Goal: Information Seeking & Learning: Learn about a topic

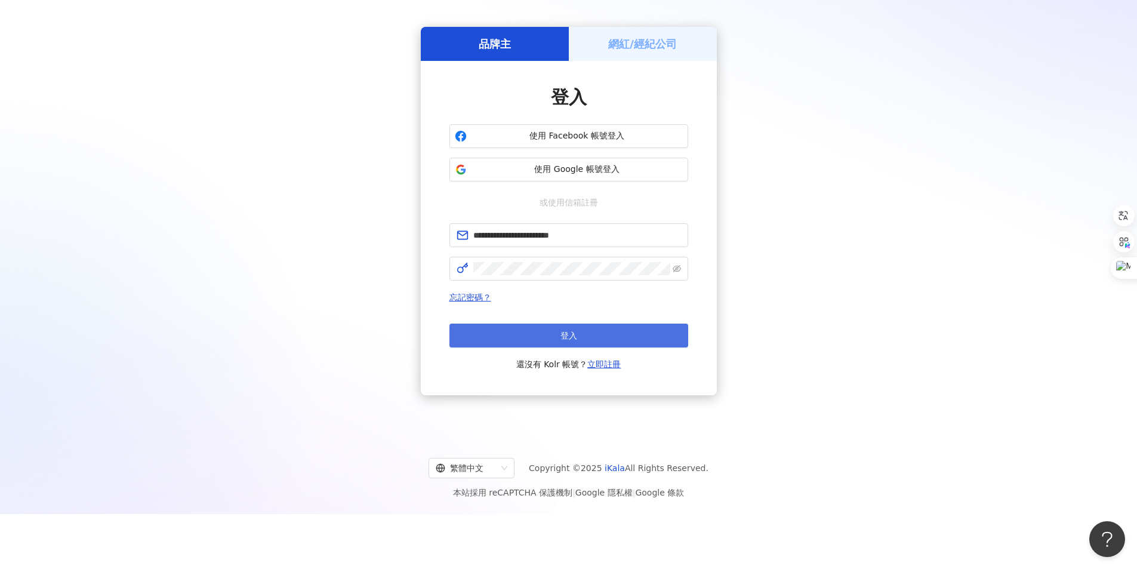
click at [568, 331] on span "登入" at bounding box center [569, 336] width 17 height 10
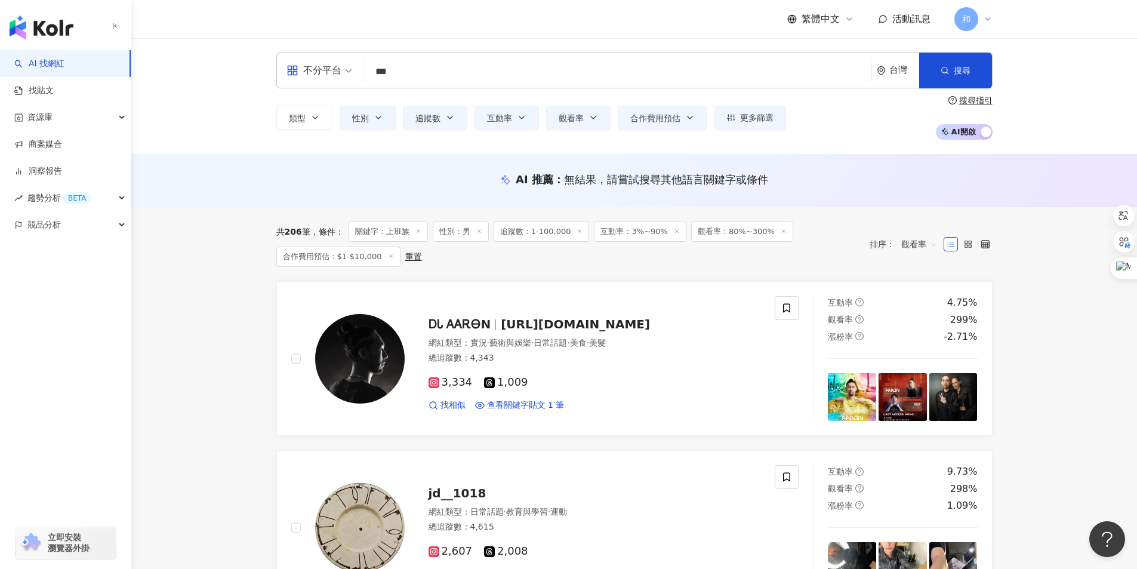
click at [409, 69] on input "***" at bounding box center [618, 71] width 498 height 23
drag, startPoint x: 432, startPoint y: 71, endPoint x: 371, endPoint y: 73, distance: 60.3
click at [371, 73] on input "***" at bounding box center [618, 71] width 498 height 23
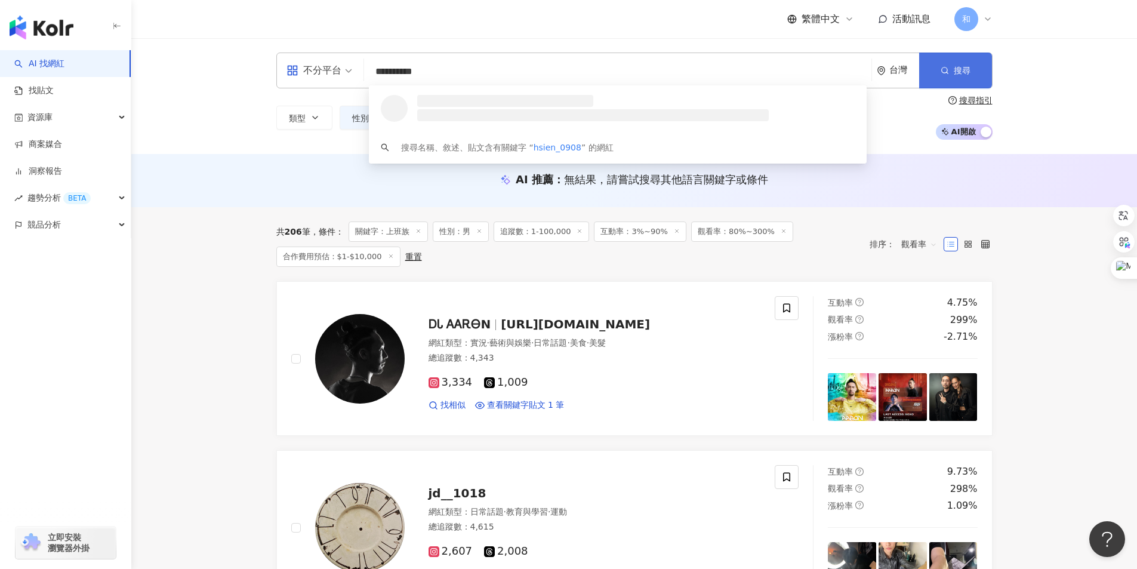
click at [976, 66] on button "搜尋" at bounding box center [955, 71] width 73 height 36
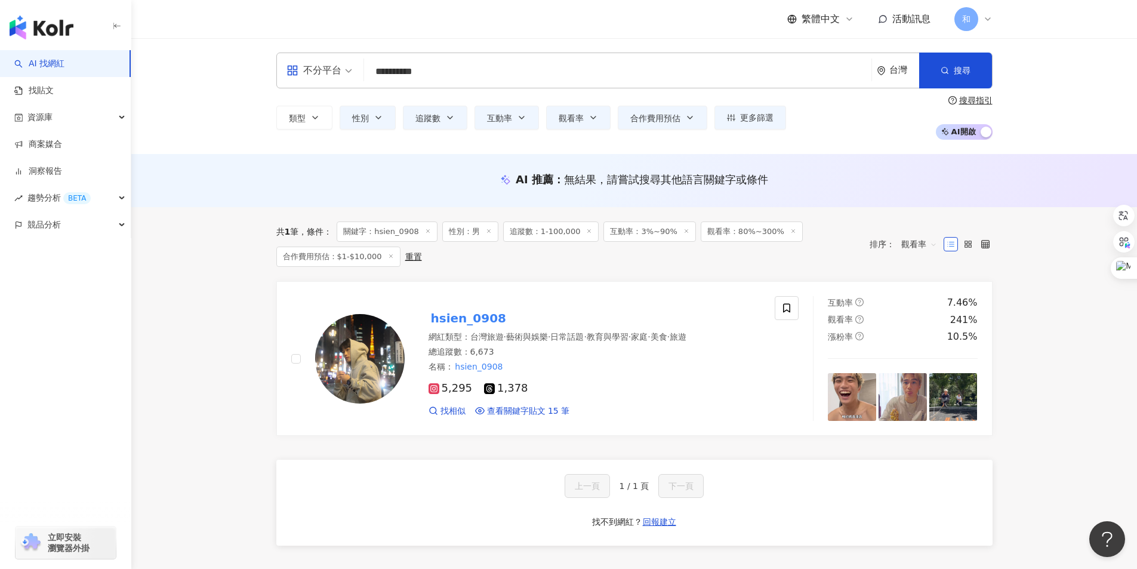
scroll to position [60, 0]
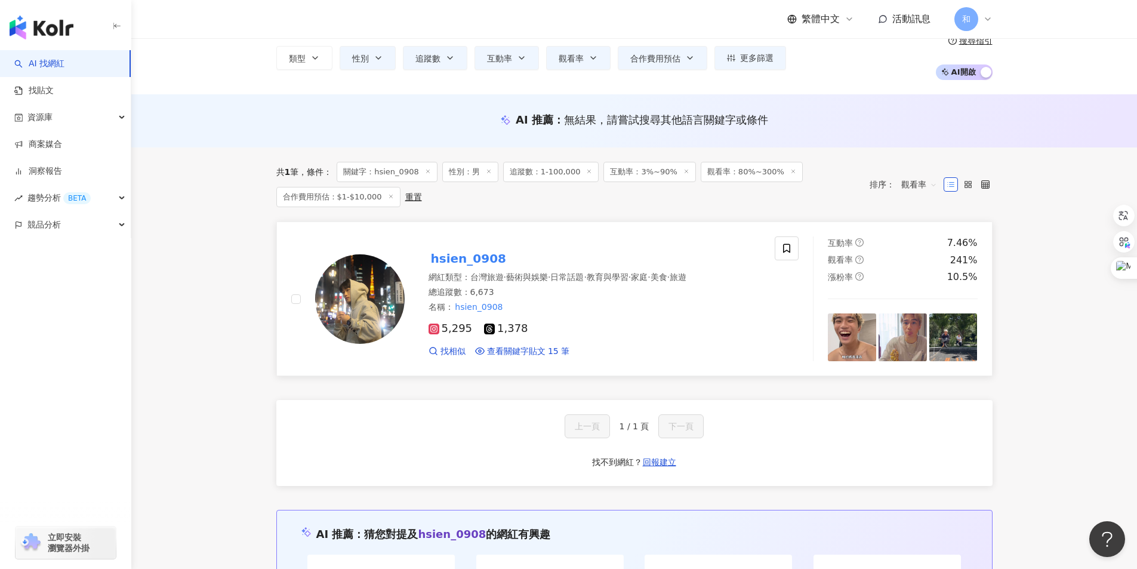
click at [479, 259] on mark "hsien_0908" at bounding box center [469, 258] width 80 height 19
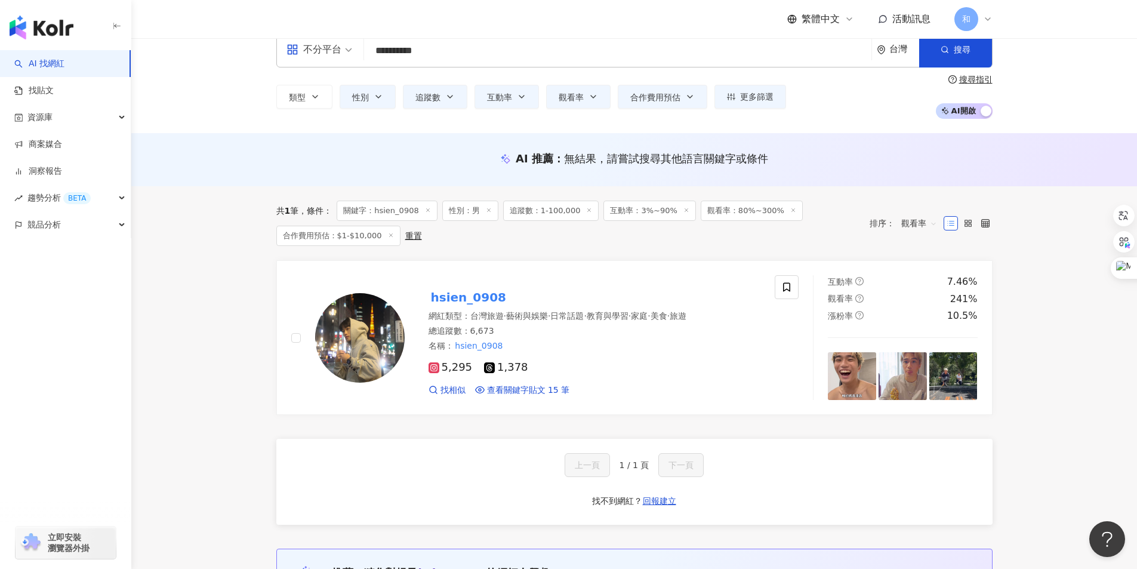
scroll to position [0, 0]
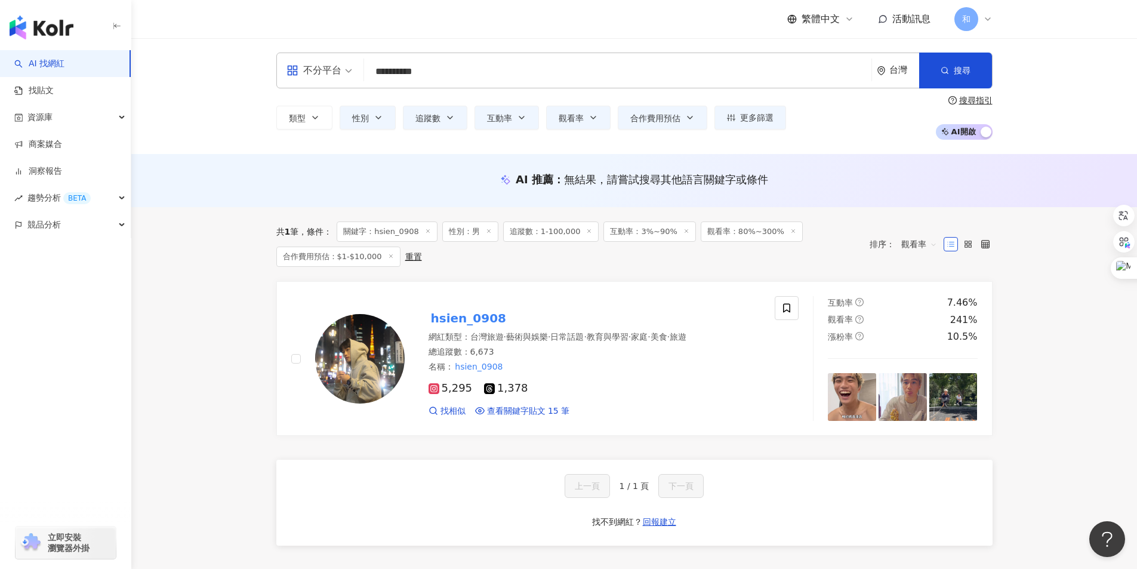
drag, startPoint x: 469, startPoint y: 72, endPoint x: 375, endPoint y: 71, distance: 93.1
click at [375, 71] on input "**********" at bounding box center [618, 71] width 498 height 23
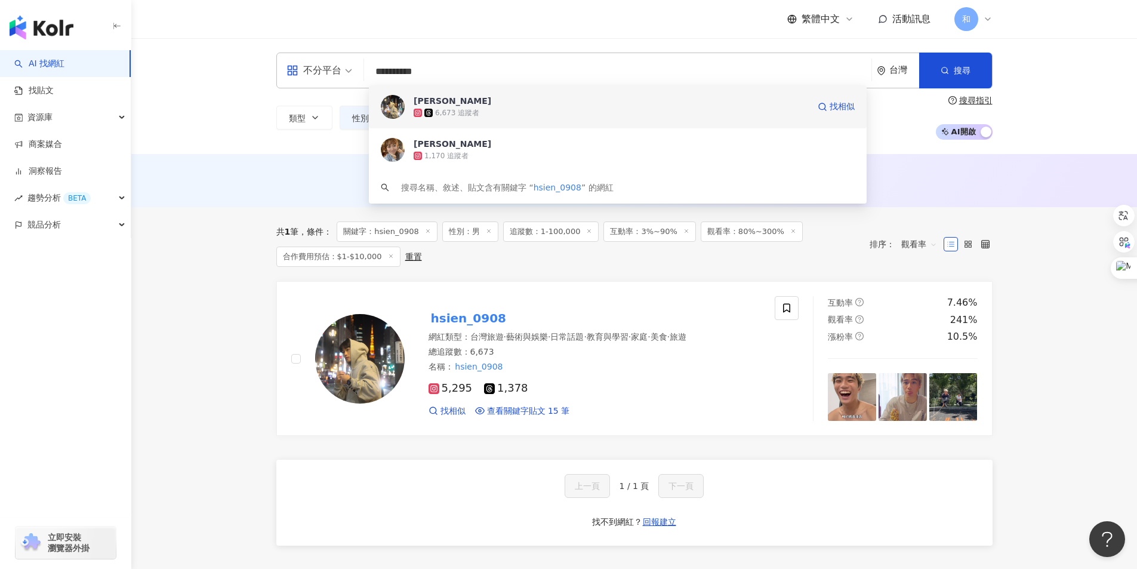
paste input "*******"
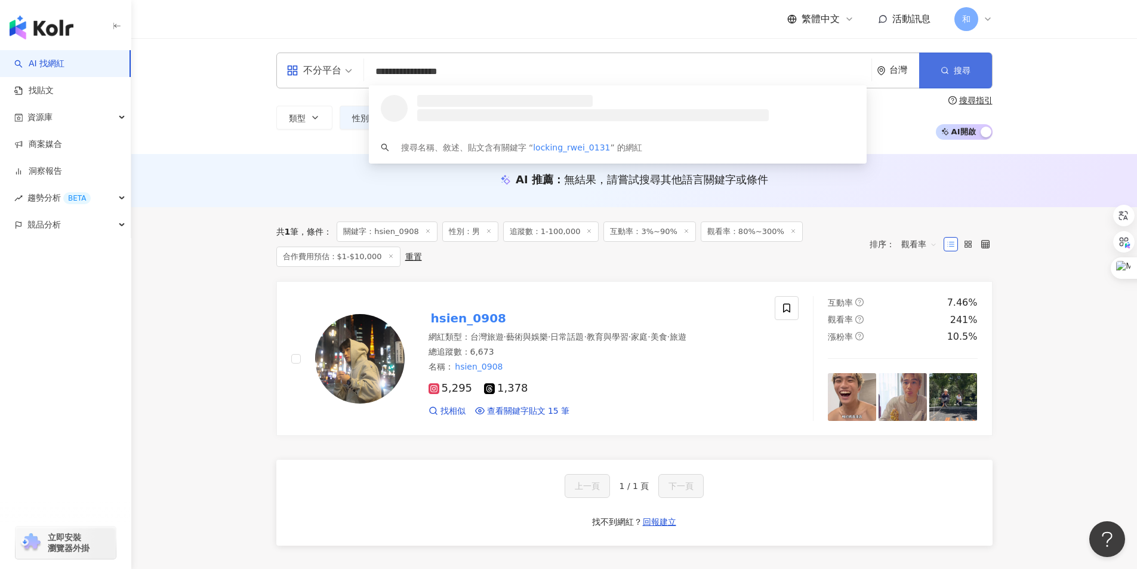
click at [941, 73] on icon "button" at bounding box center [945, 70] width 8 height 8
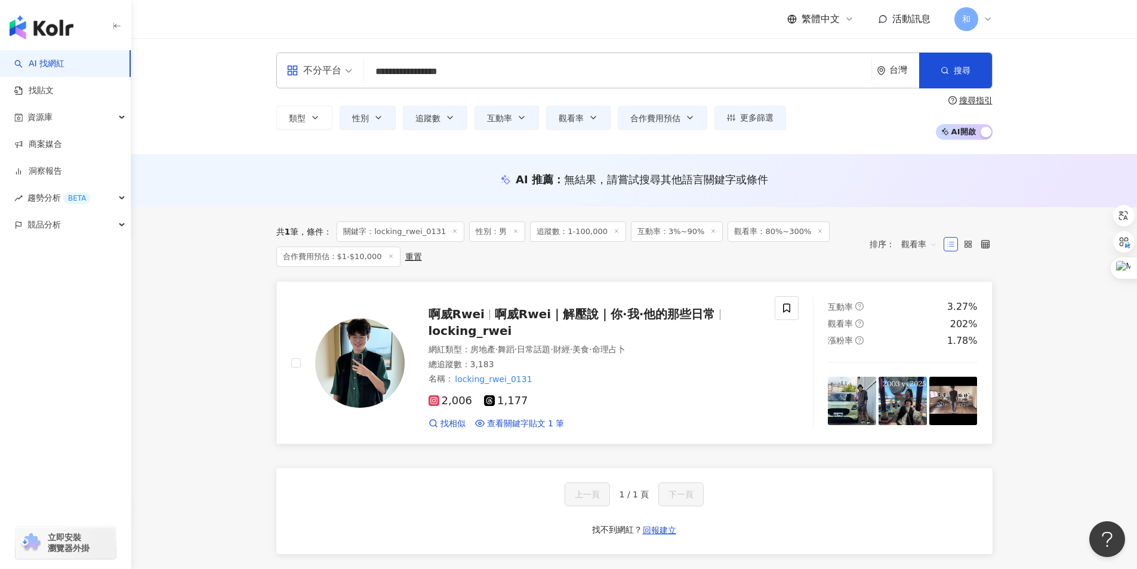
click at [540, 312] on span "啊威Rwei｜解壓說｜你·我·他的那些日常" at bounding box center [605, 314] width 221 height 14
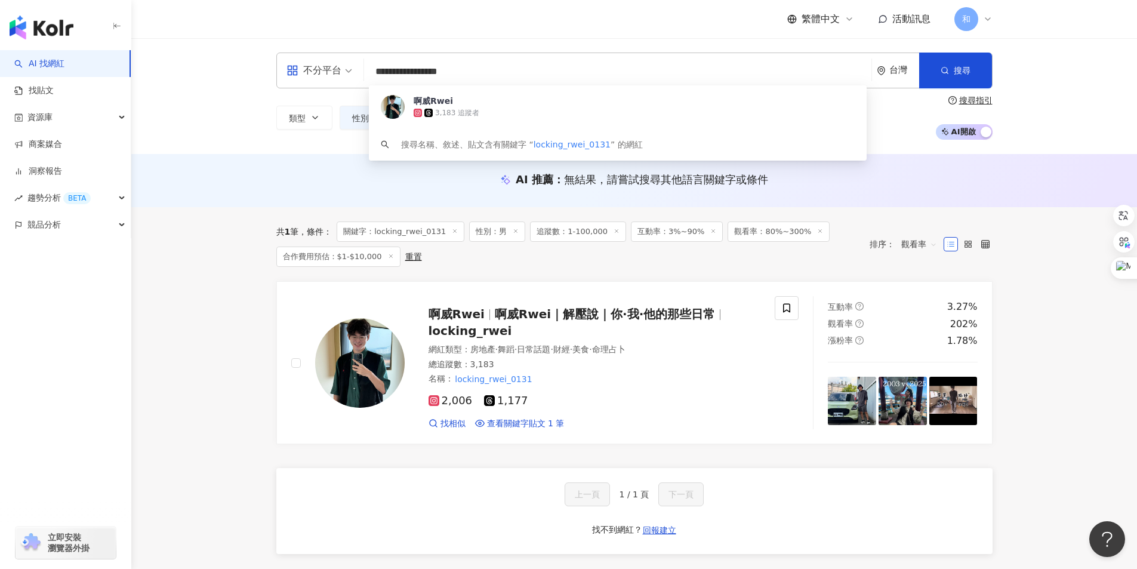
drag, startPoint x: 482, startPoint y: 70, endPoint x: 320, endPoint y: 70, distance: 162.4
click at [313, 70] on div "**********" at bounding box center [634, 71] width 716 height 36
paste input "search"
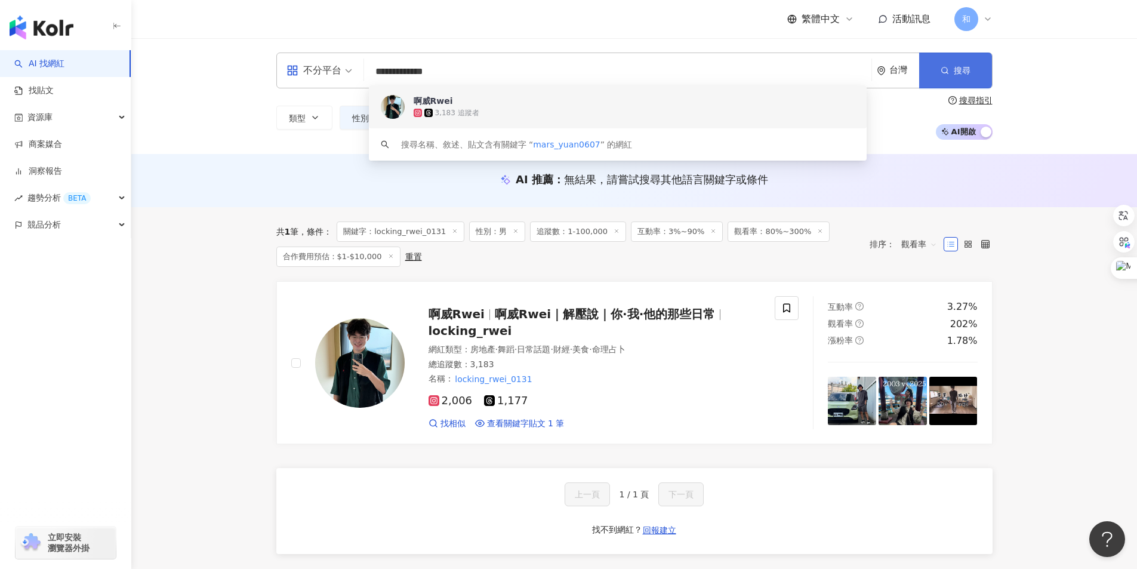
type input "**********"
drag, startPoint x: 950, startPoint y: 73, endPoint x: 934, endPoint y: 73, distance: 16.1
click at [950, 73] on button "搜尋" at bounding box center [955, 71] width 73 height 36
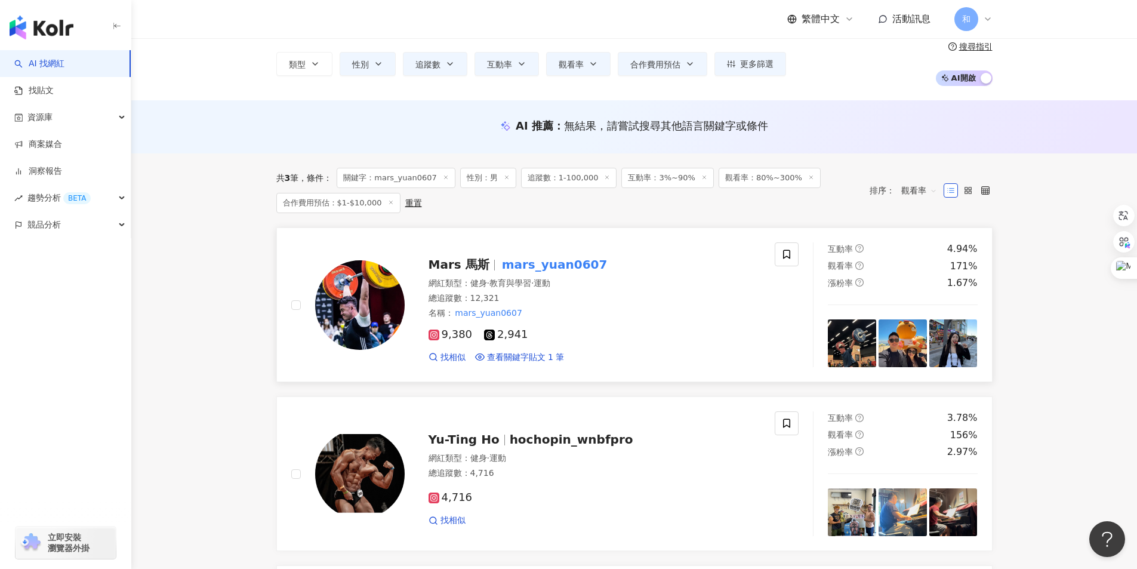
scroll to position [119, 0]
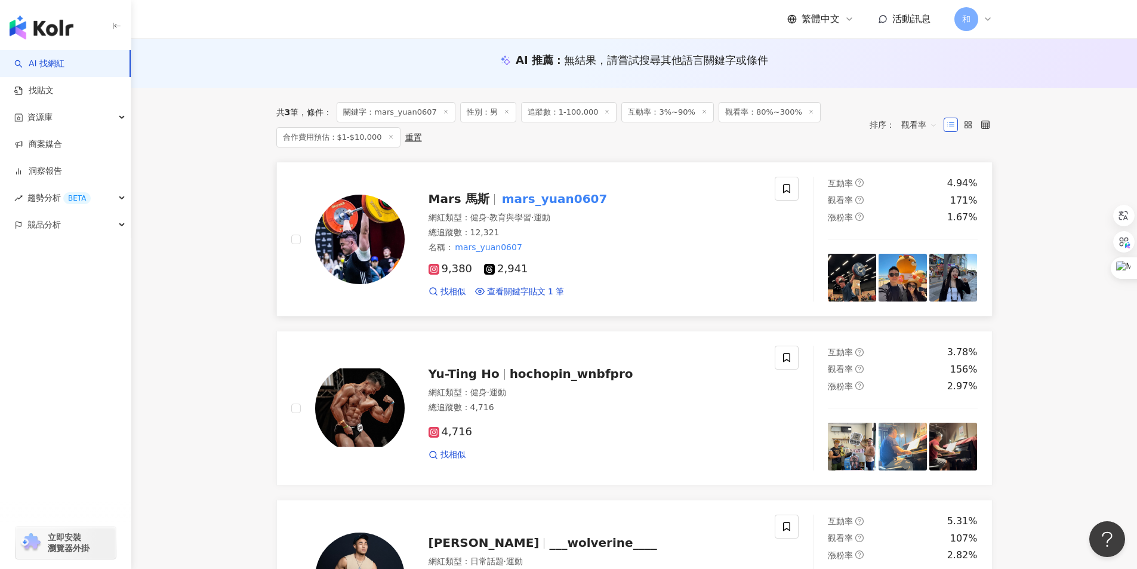
click at [464, 199] on span "Mars 馬斯" at bounding box center [459, 199] width 61 height 14
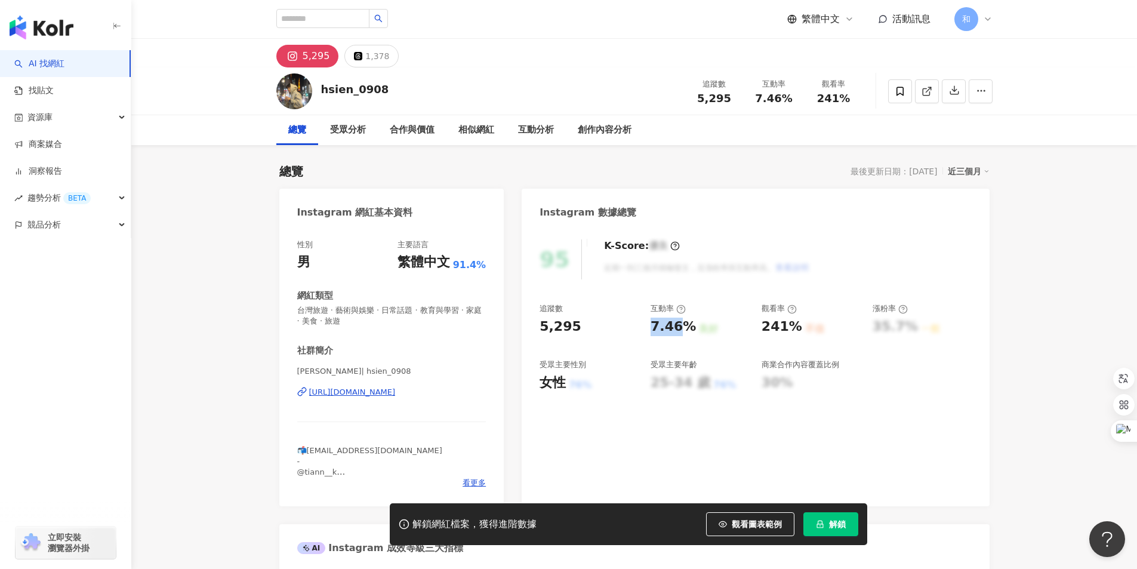
drag, startPoint x: 661, startPoint y: 322, endPoint x: 689, endPoint y: 322, distance: 27.5
click at [689, 322] on div "7.46%" at bounding box center [673, 327] width 45 height 19
drag, startPoint x: 763, startPoint y: 328, endPoint x: 509, endPoint y: 361, distance: 256.3
click at [797, 325] on div "241% 不佳" at bounding box center [811, 327] width 99 height 19
copy div "241%"
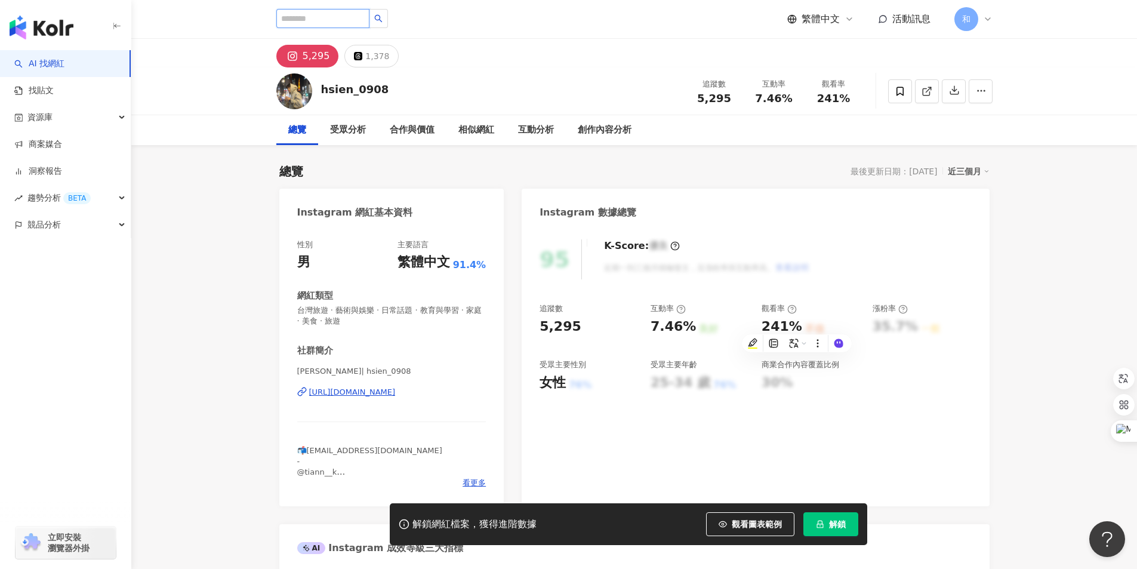
click at [320, 17] on input "search" at bounding box center [322, 18] width 93 height 19
type input "**"
click at [325, 23] on input "search" at bounding box center [322, 18] width 93 height 19
type input "*"
type input "****"
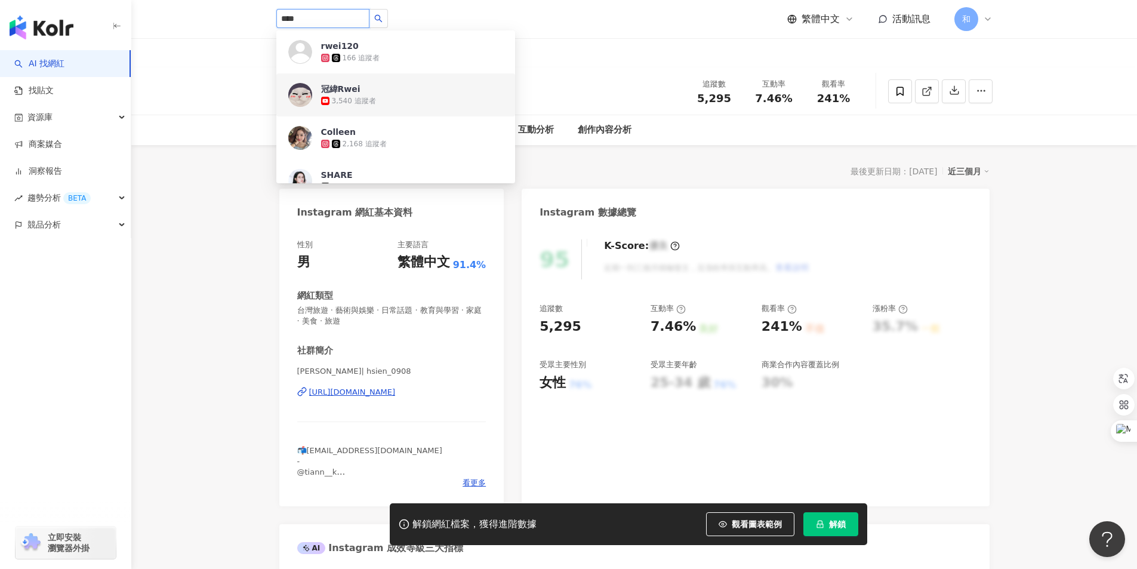
drag, startPoint x: 359, startPoint y: 91, endPoint x: 349, endPoint y: 91, distance: 10.1
click at [349, 91] on div "冠緯Rwei" at bounding box center [340, 89] width 39 height 12
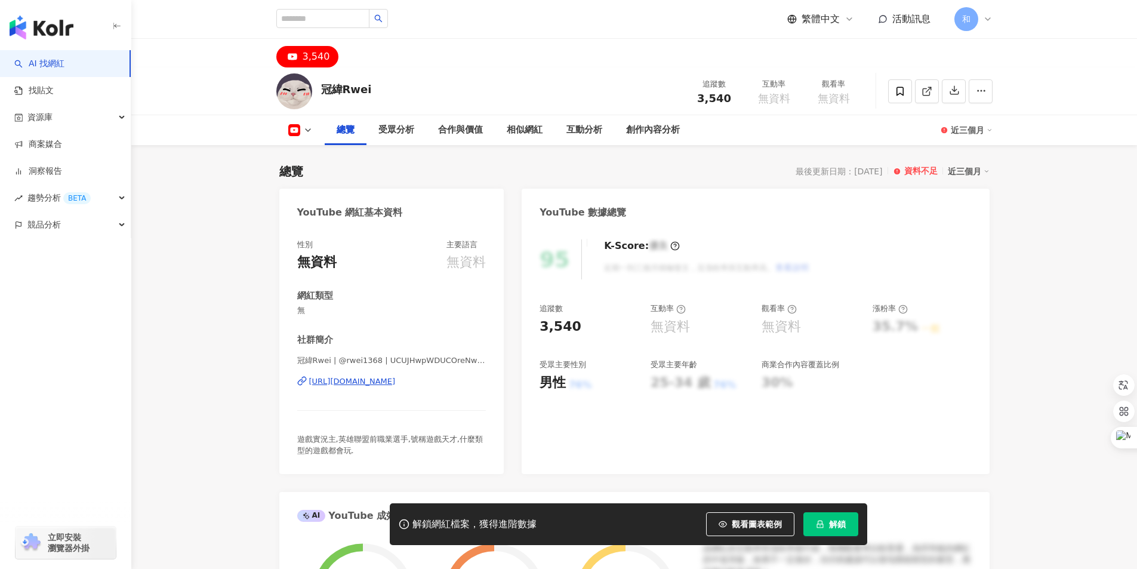
scroll to position [179, 0]
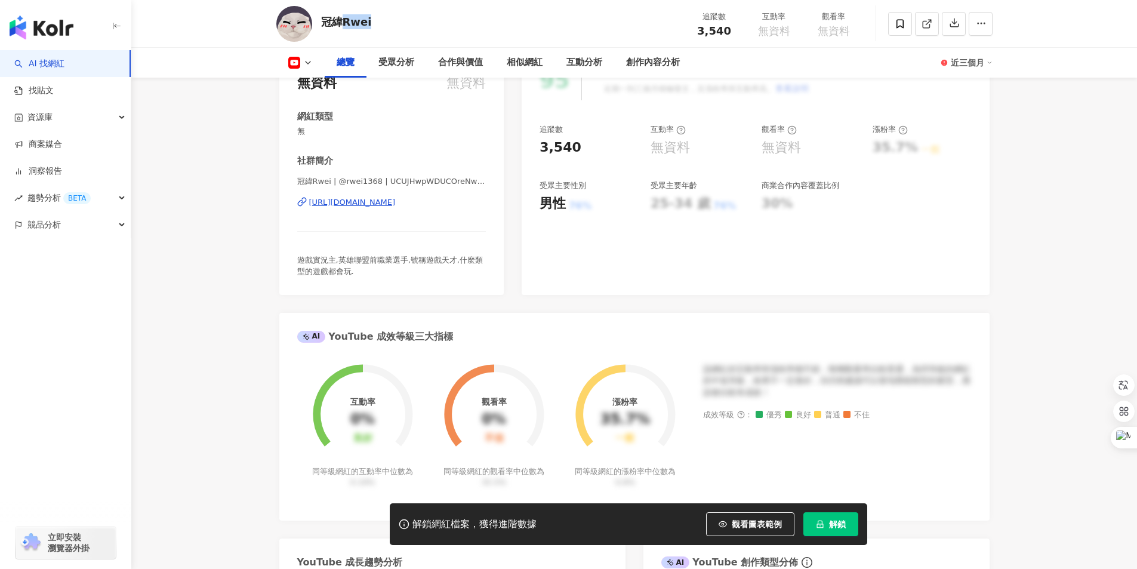
drag, startPoint x: 344, startPoint y: 18, endPoint x: 372, endPoint y: 19, distance: 27.5
click at [372, 19] on div "冠緯Rwei 追蹤數 3,540 互動率 無資料 觀看率 無資料" at bounding box center [635, 23] width 764 height 47
copy div "Rwei"
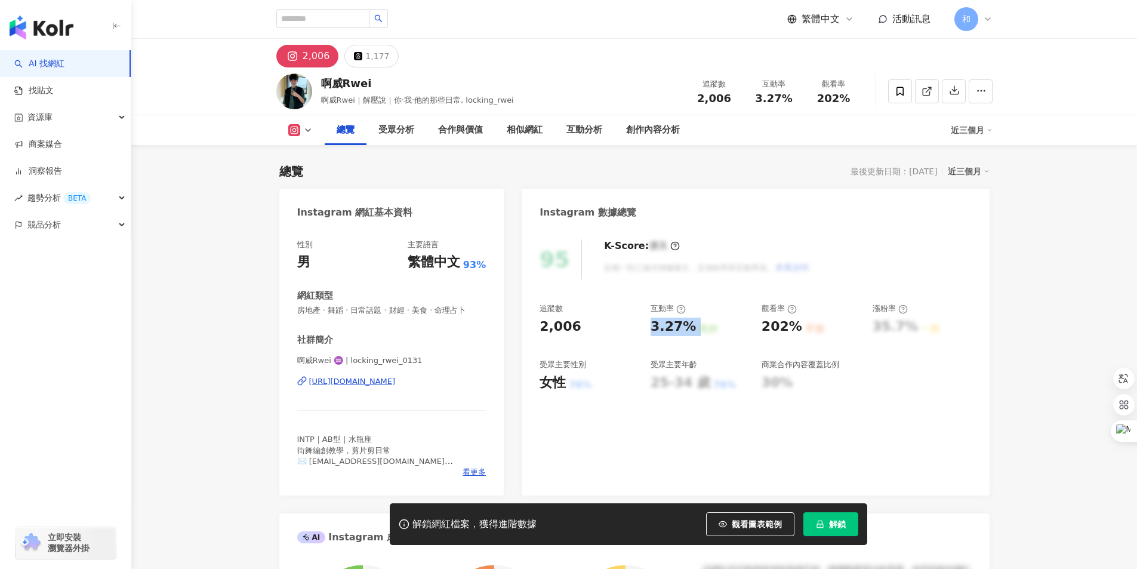
drag, startPoint x: 651, startPoint y: 325, endPoint x: 691, endPoint y: 324, distance: 40.6
click at [691, 324] on div "3.27% 良好" at bounding box center [700, 327] width 99 height 19
drag, startPoint x: 764, startPoint y: 325, endPoint x: 796, endPoint y: 322, distance: 32.3
click at [796, 322] on div "202%" at bounding box center [782, 327] width 41 height 19
copy div "202%"
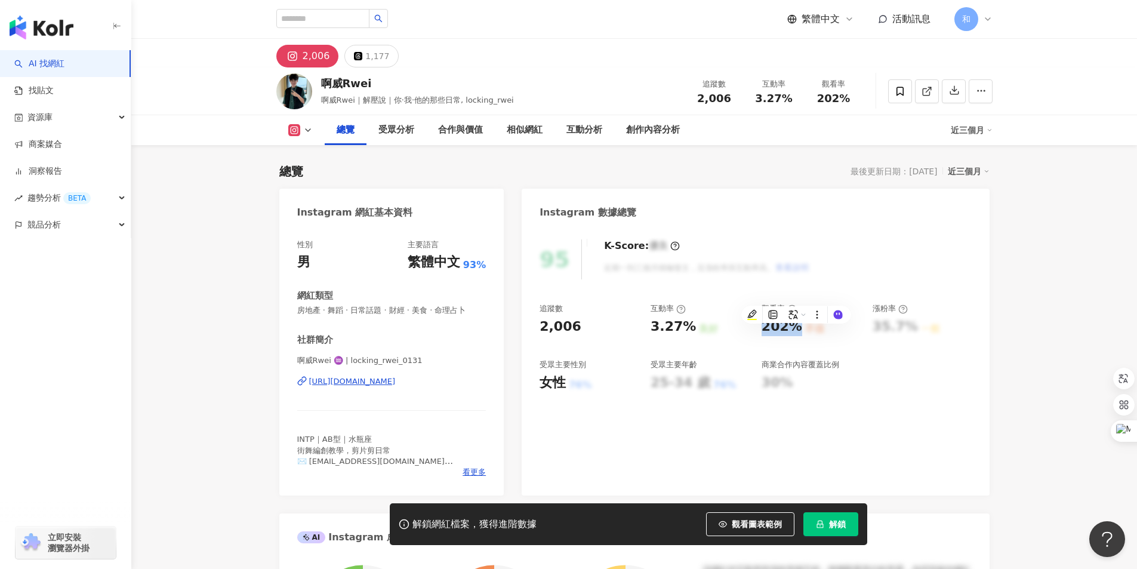
scroll to position [119, 0]
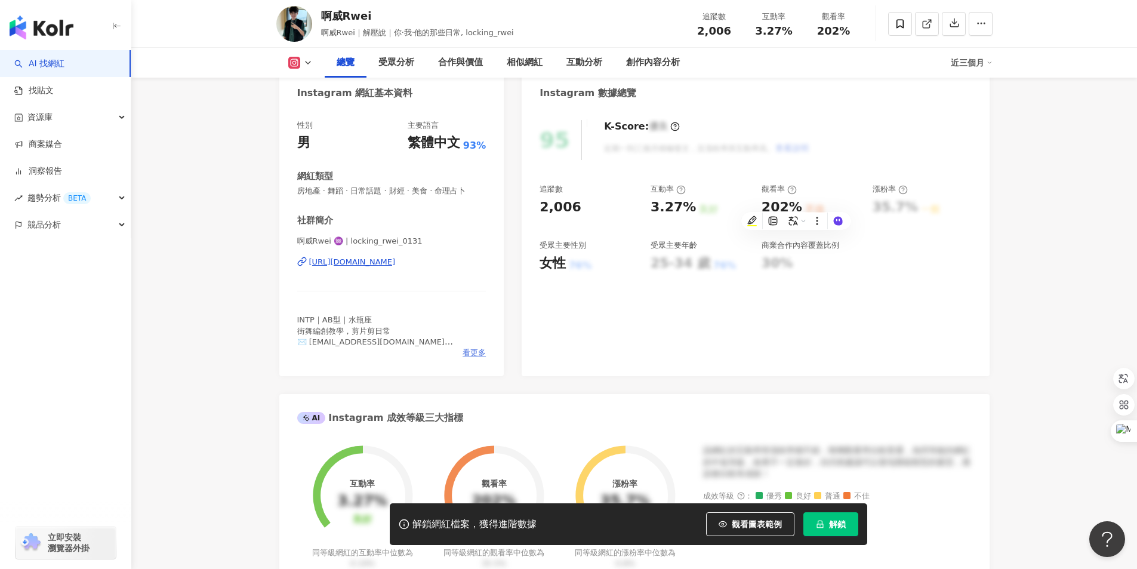
click at [476, 351] on span "看更多" at bounding box center [474, 352] width 23 height 11
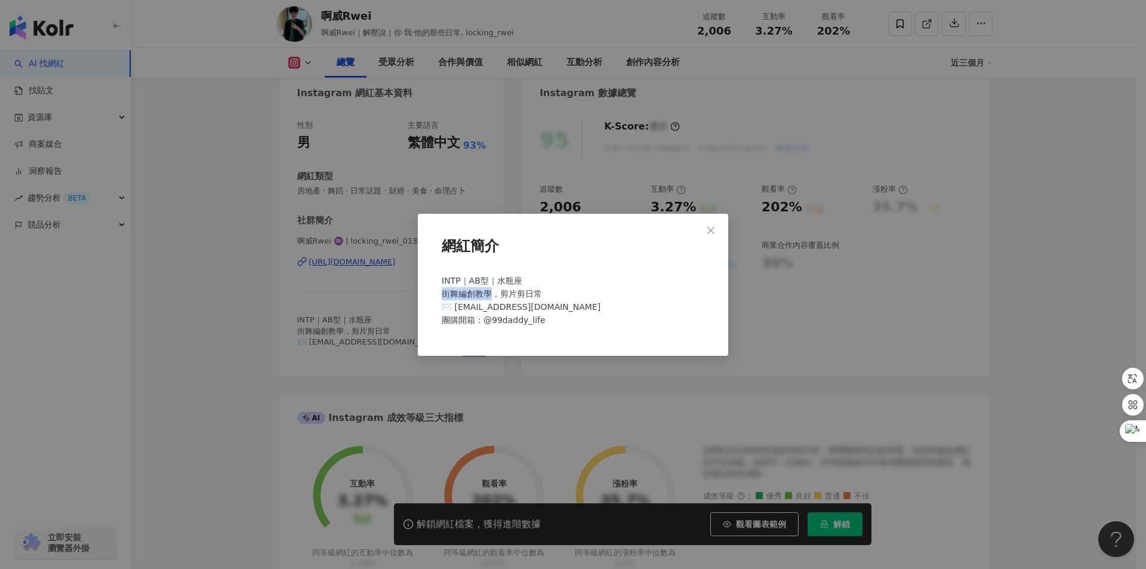
drag, startPoint x: 454, startPoint y: 293, endPoint x: 489, endPoint y: 293, distance: 35.2
click at [489, 293] on span "INTP｜AB型｜水瓶座 街舞編創教學，剪片剪日常 ✉️ a88301312000@gmail.com 團購開箱：@99daddy_life" at bounding box center [521, 300] width 159 height 49
copy span "街舞編創教學"
click at [712, 229] on icon "close" at bounding box center [711, 231] width 10 height 10
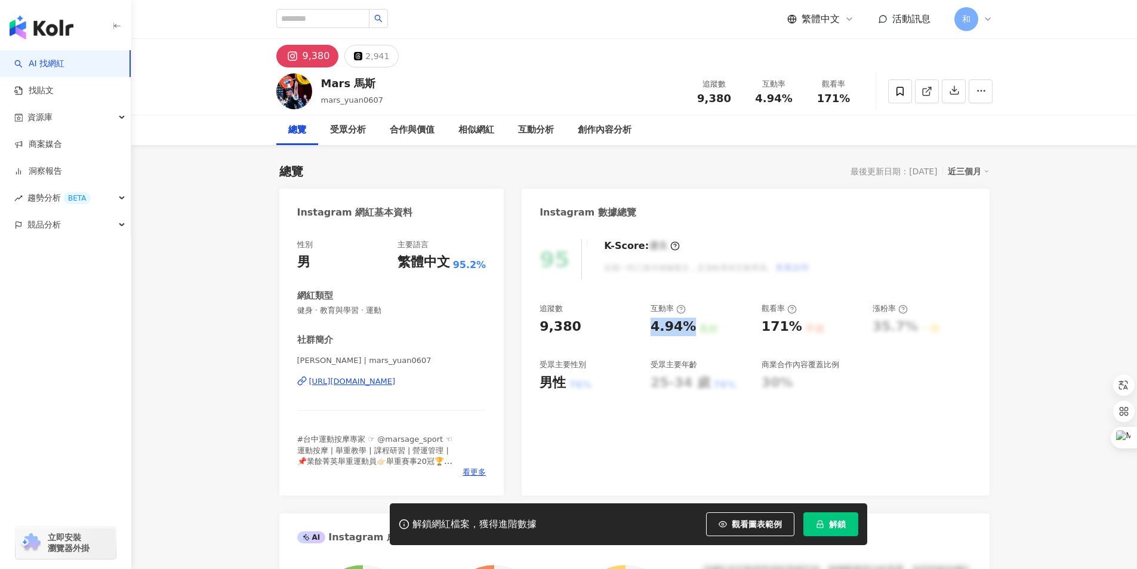
drag, startPoint x: 653, startPoint y: 324, endPoint x: 686, endPoint y: 324, distance: 33.4
click at [686, 324] on div "4.94%" at bounding box center [673, 327] width 45 height 19
copy div "4.94%"
drag, startPoint x: 763, startPoint y: 325, endPoint x: 799, endPoint y: 325, distance: 36.4
click at [799, 325] on div "171% 不佳" at bounding box center [811, 327] width 99 height 19
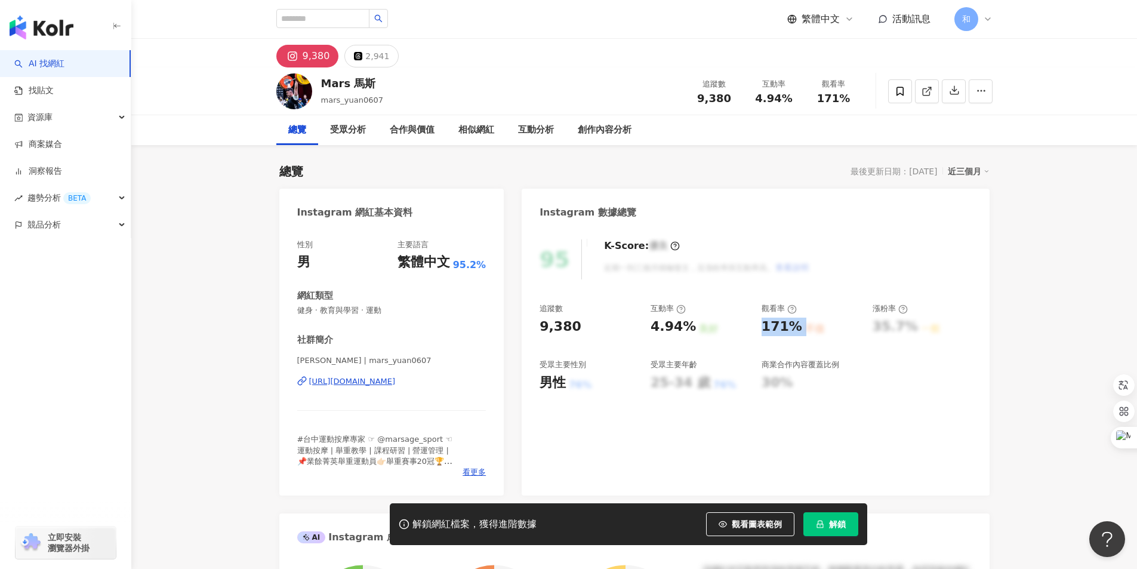
copy div "171% 不佳"
